Goal: Task Accomplishment & Management: Use online tool/utility

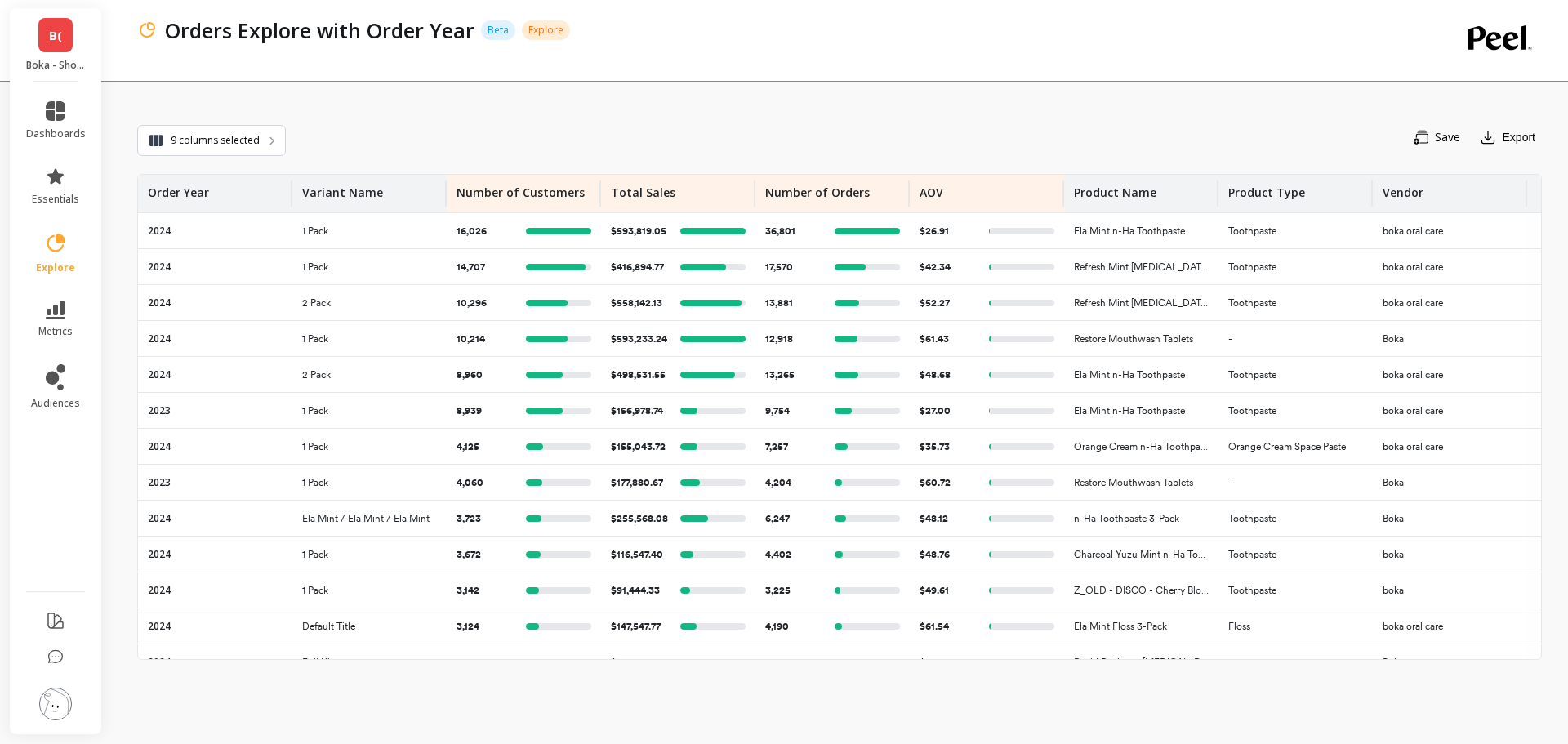
click at [58, 44] on span "B(" at bounding box center [55, 36] width 13 height 19
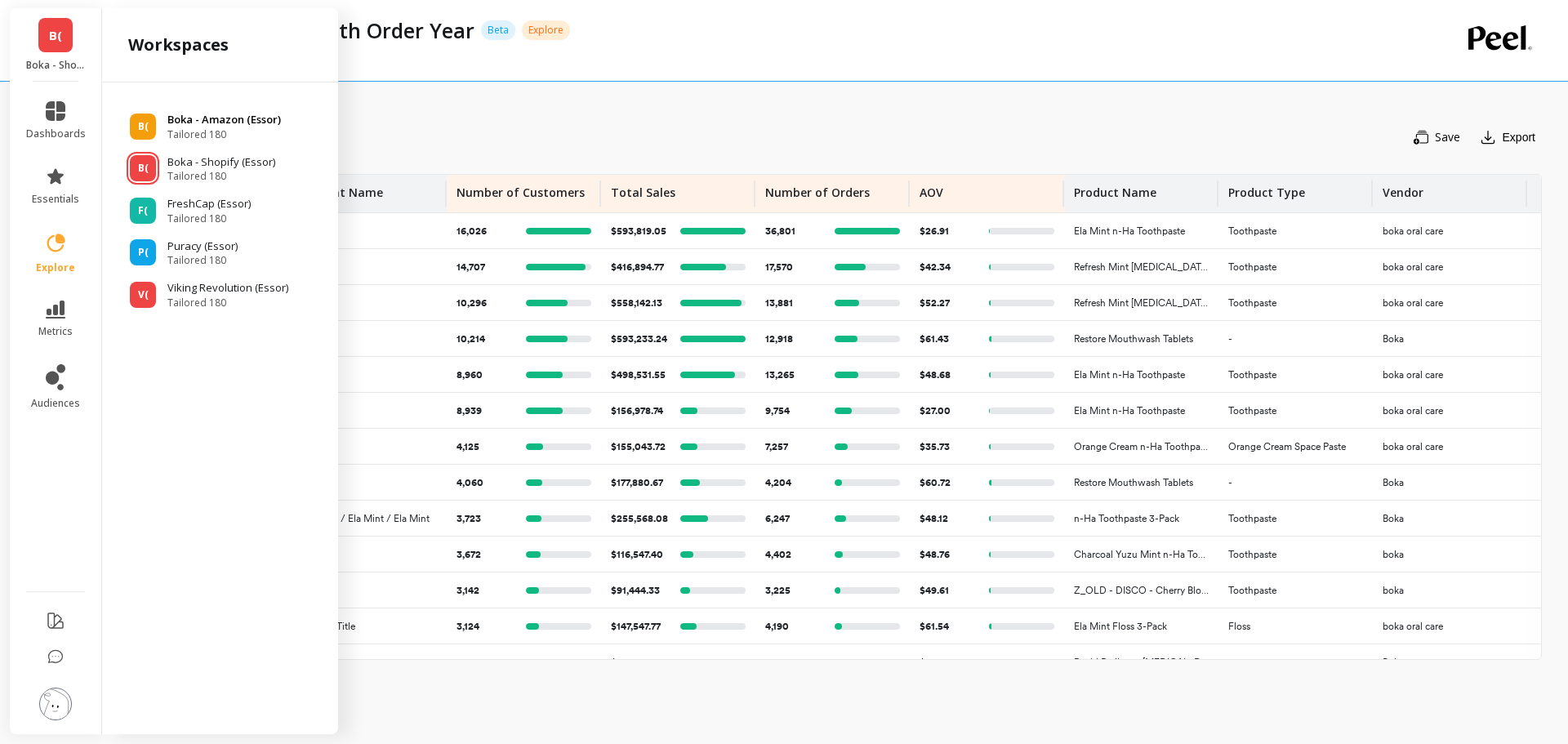
click at [204, 119] on p "Boka - Amazon (Essor)" at bounding box center [224, 120] width 113 height 17
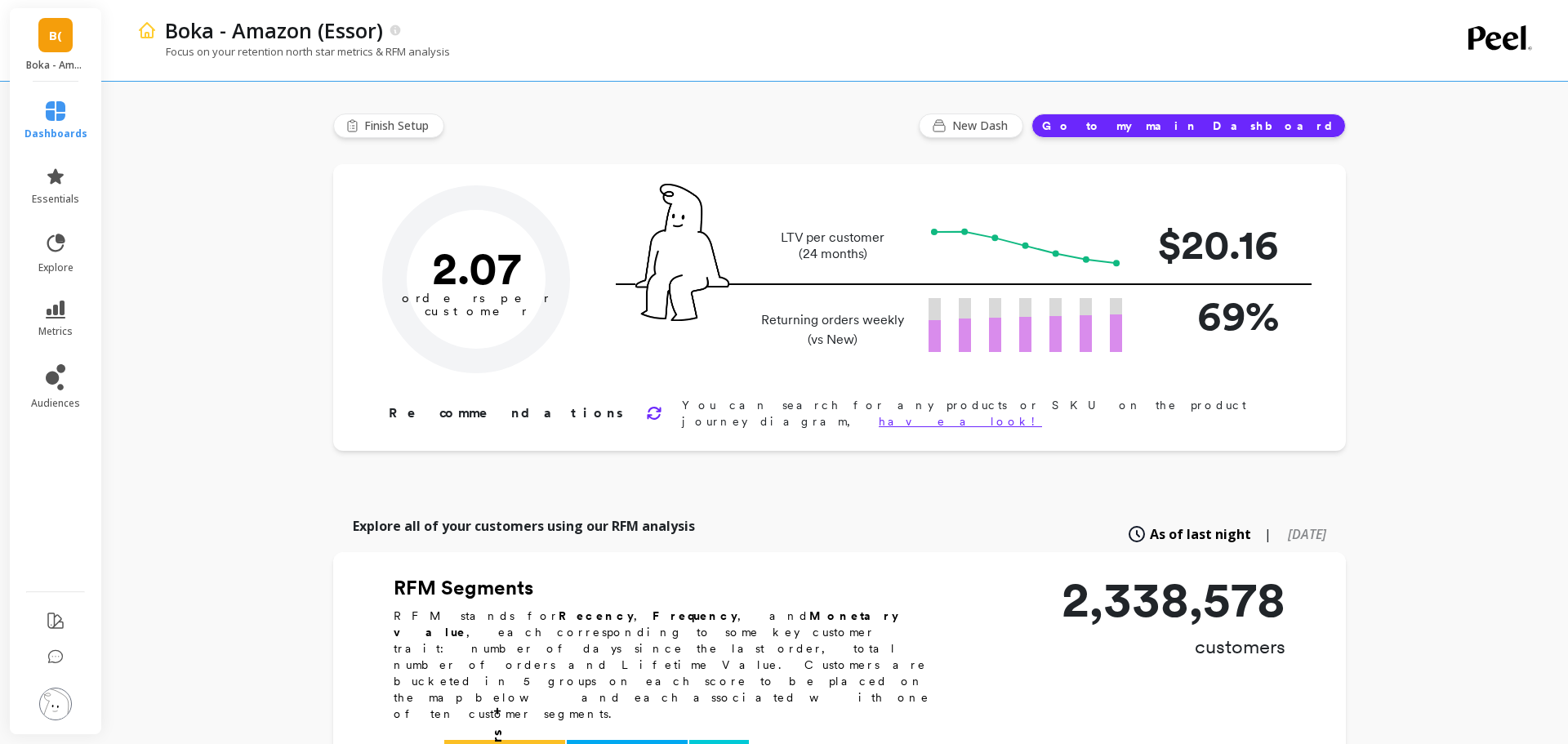
type input "Champions"
type input "264680"
